Goal: Find specific page/section: Find specific page/section

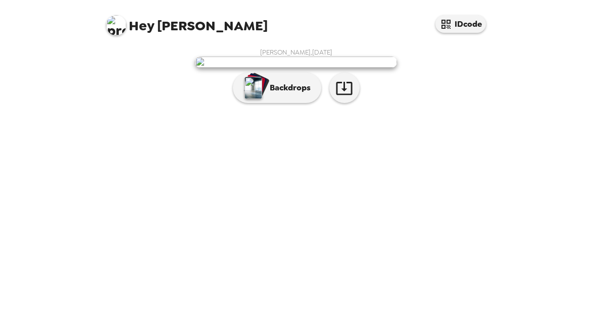
scroll to position [56, 0]
click at [313, 68] on img at bounding box center [296, 62] width 202 height 11
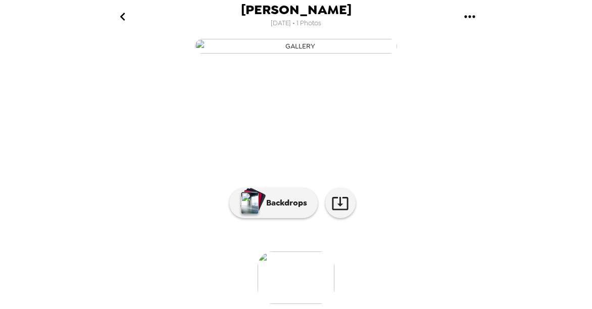
scroll to position [128, 0]
click at [336, 197] on icon at bounding box center [340, 203] width 16 height 13
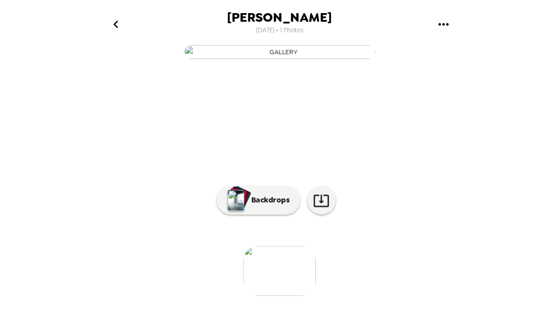
scroll to position [0, 0]
